Goal: Task Accomplishment & Management: Manage account settings

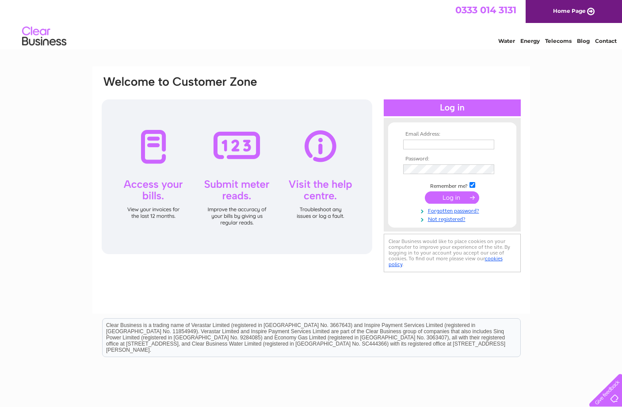
type input "[EMAIL_ADDRESS][DOMAIN_NAME]"
click at [460, 195] on input "submit" at bounding box center [452, 197] width 54 height 12
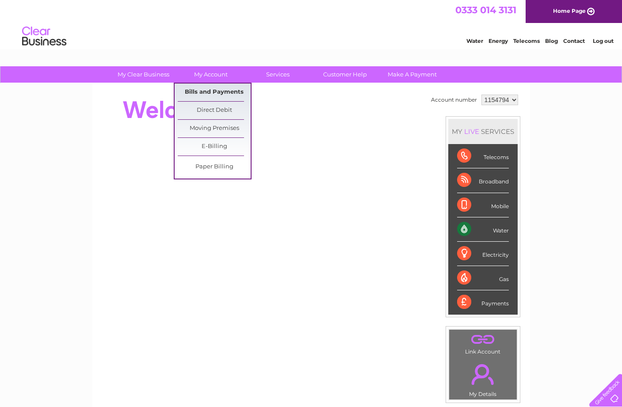
click at [205, 92] on link "Bills and Payments" at bounding box center [214, 93] width 73 height 18
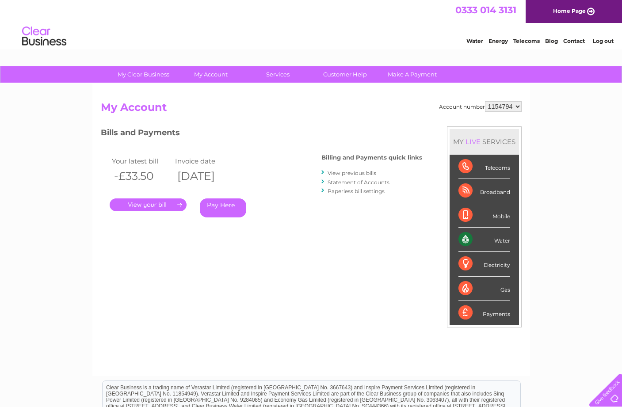
click at [149, 203] on link "." at bounding box center [148, 204] width 77 height 13
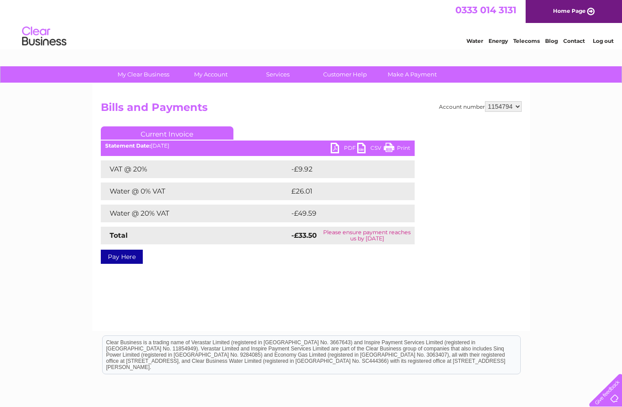
click at [346, 150] on link "PDF" at bounding box center [344, 149] width 27 height 13
click at [597, 46] on li "Log out" at bounding box center [603, 40] width 27 height 11
click at [597, 43] on link "Log out" at bounding box center [603, 41] width 21 height 7
